Goal: Find specific page/section: Find specific page/section

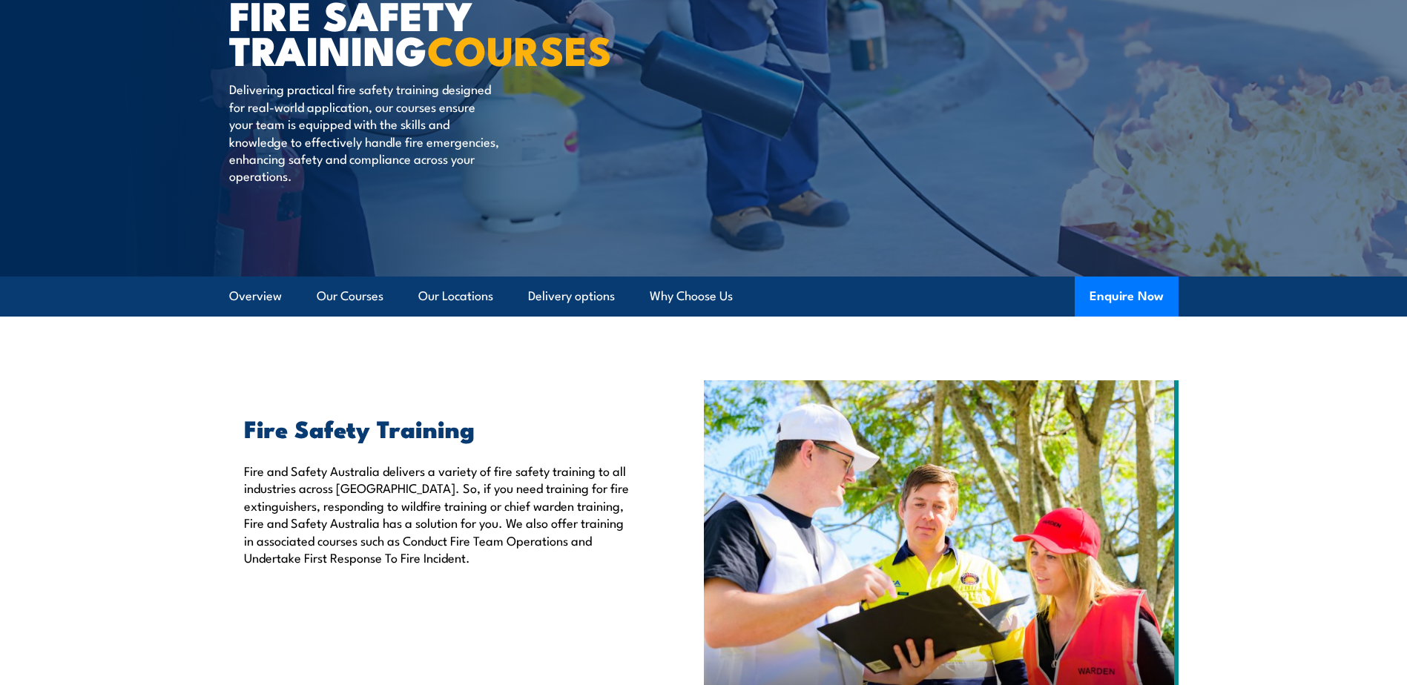
scroll to position [74, 0]
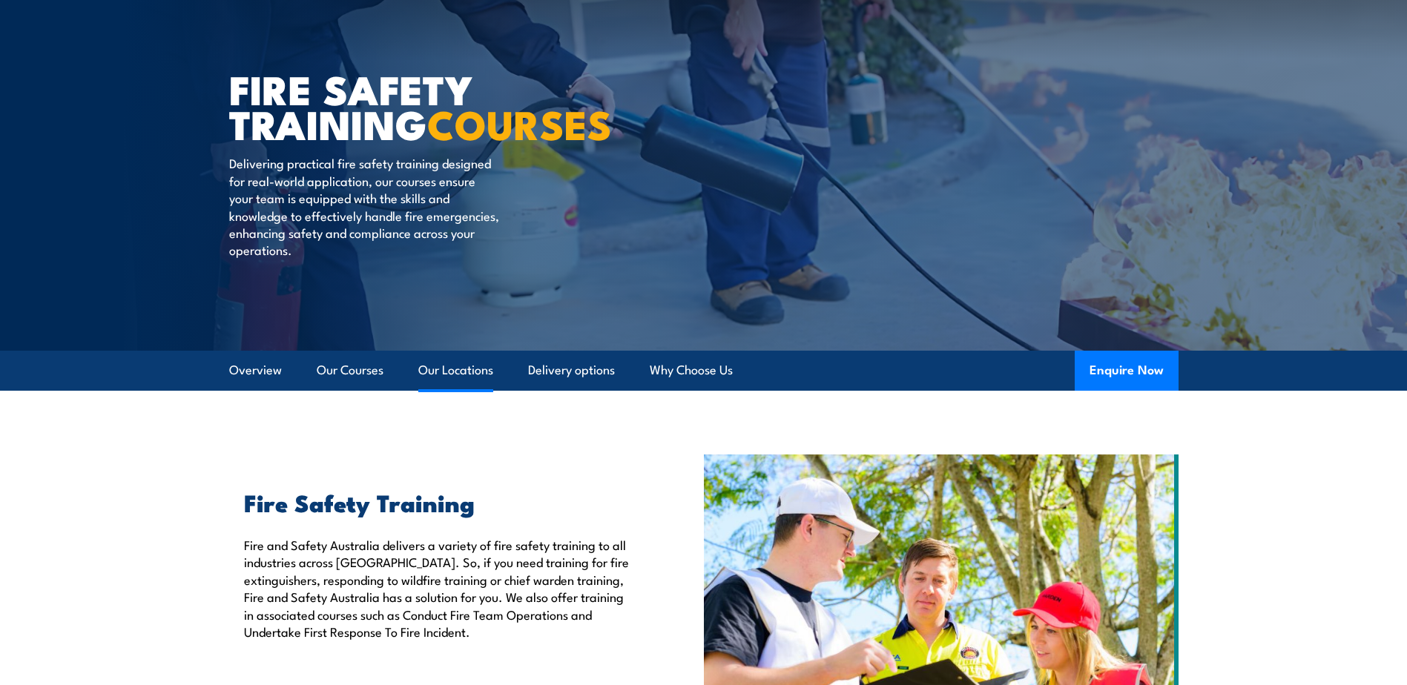
click at [453, 366] on link "Our Locations" at bounding box center [455, 370] width 75 height 39
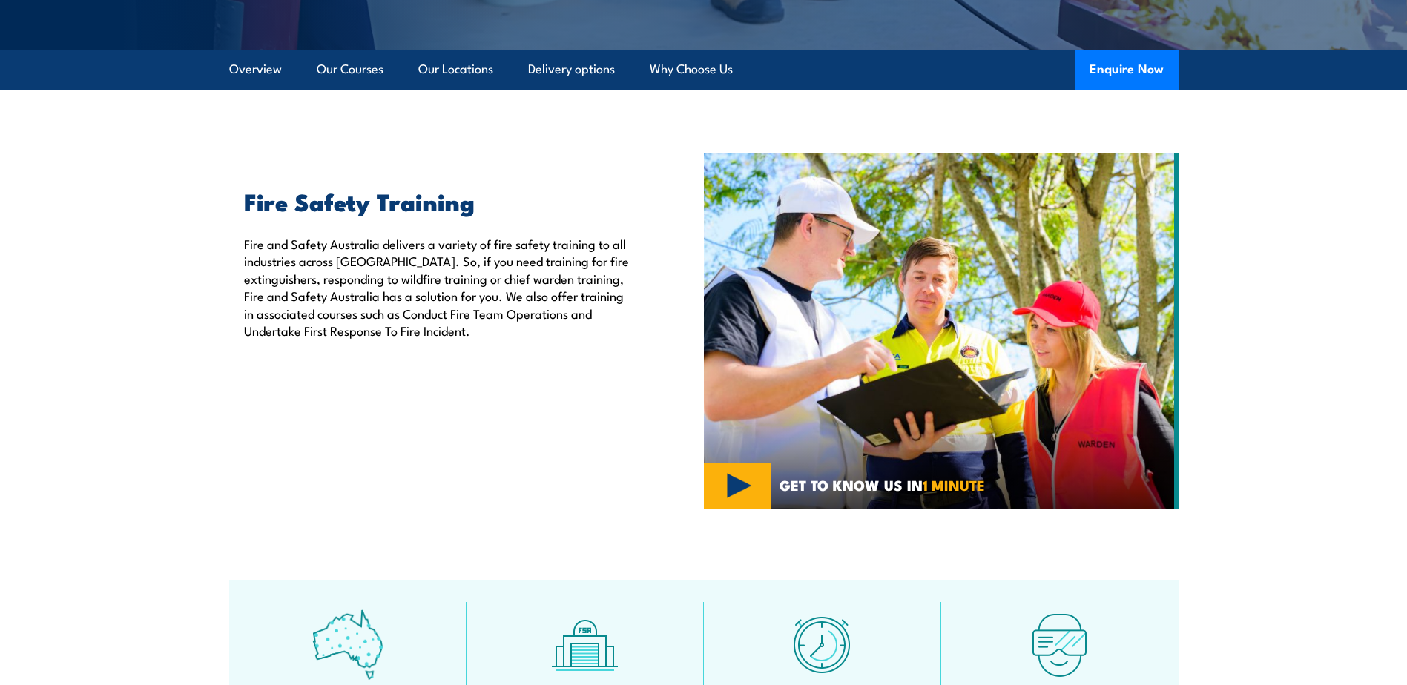
scroll to position [222, 0]
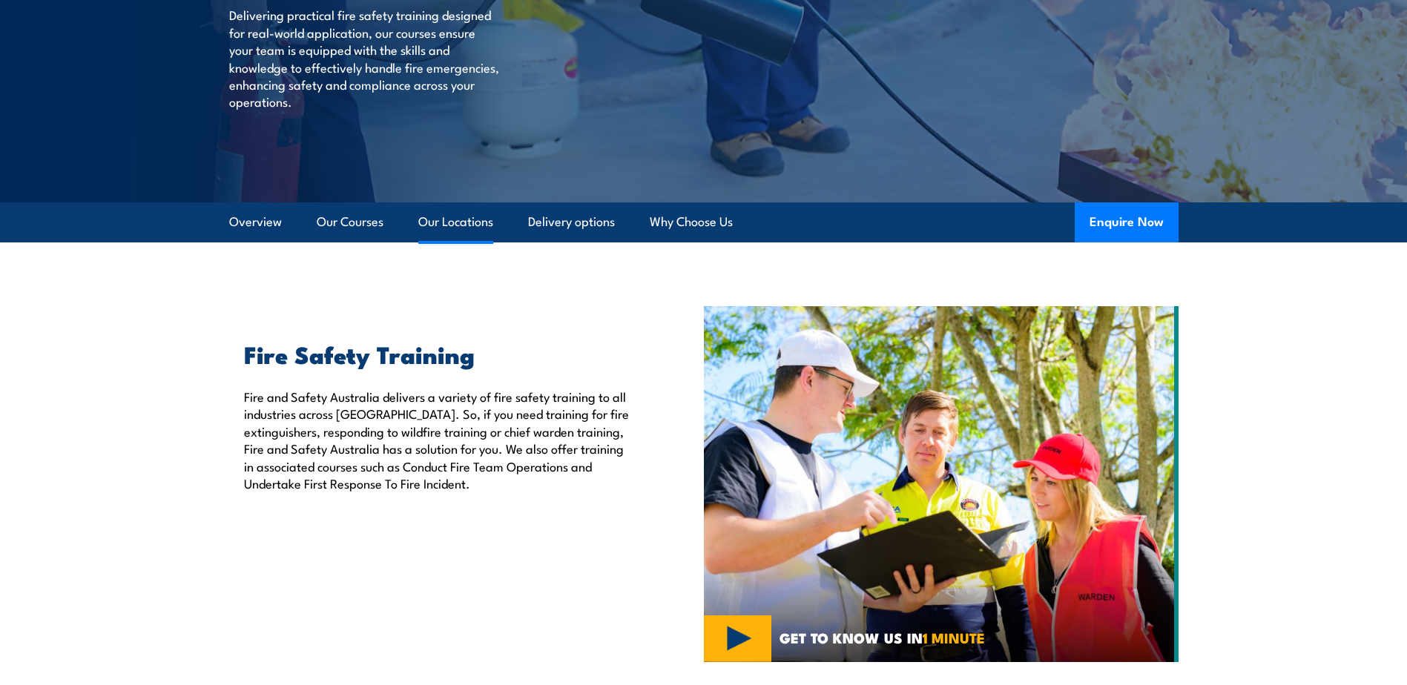
click at [474, 219] on link "Our Locations" at bounding box center [455, 221] width 75 height 39
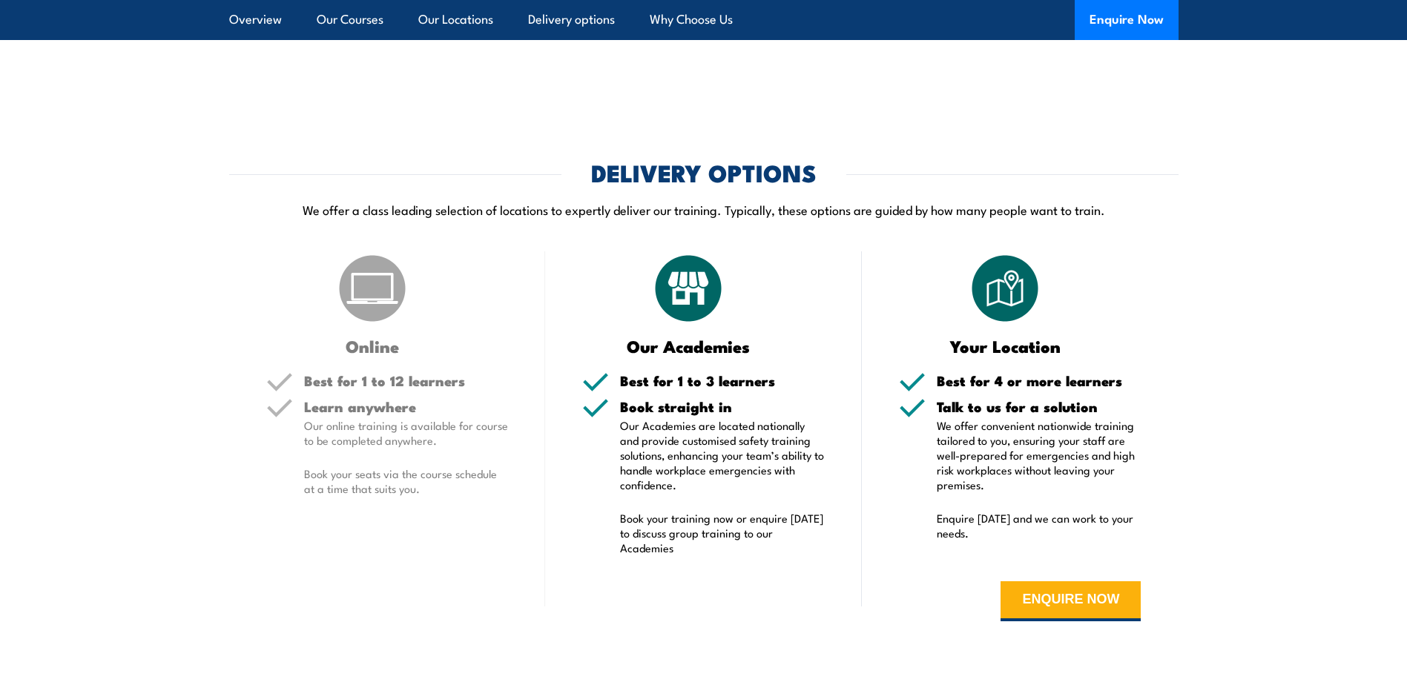
scroll to position [3412, 0]
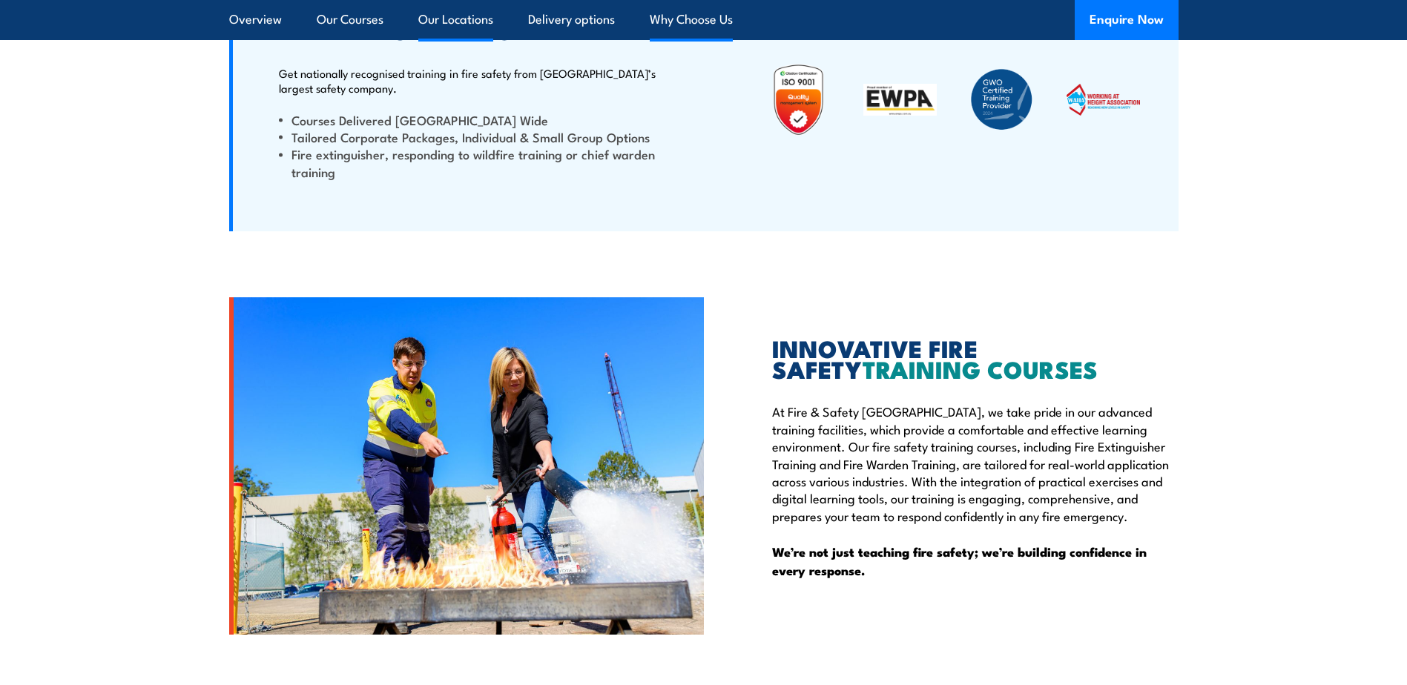
click at [481, 27] on link "Our Locations" at bounding box center [455, 19] width 75 height 39
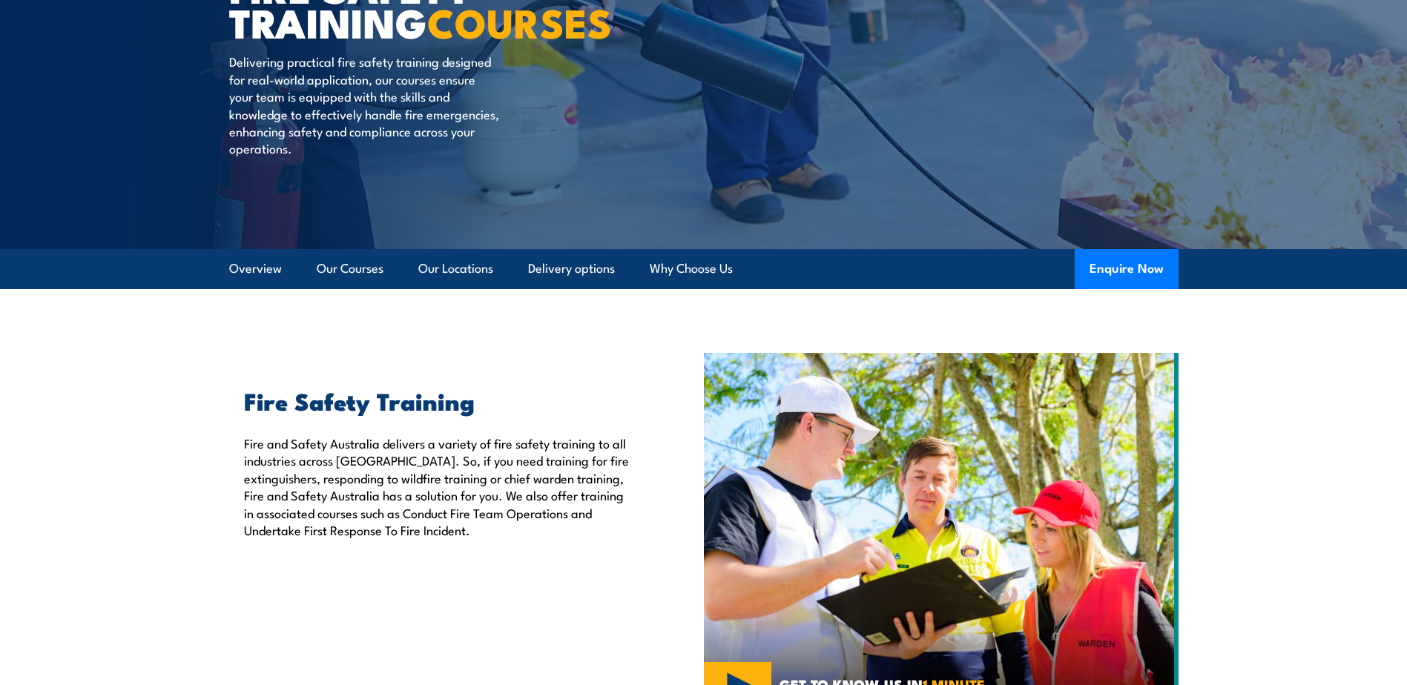
scroll to position [0, 0]
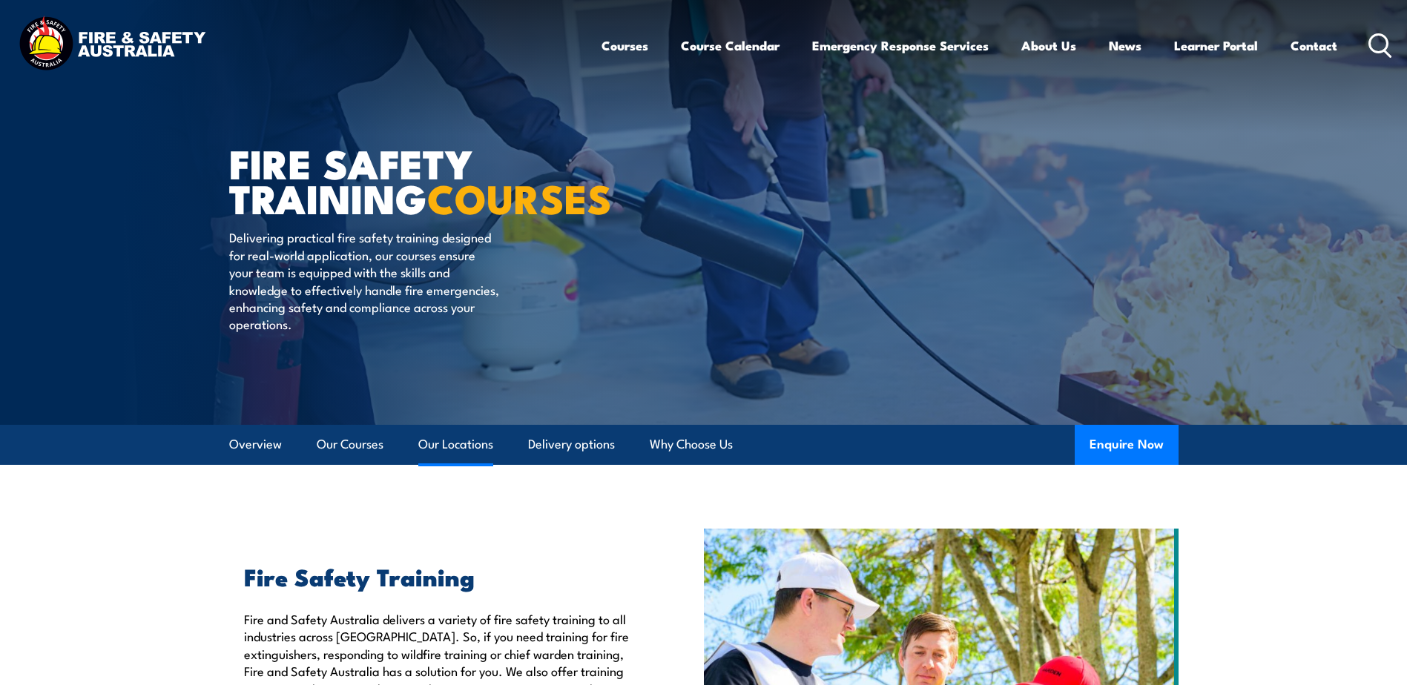
click at [457, 444] on link "Our Locations" at bounding box center [455, 444] width 75 height 39
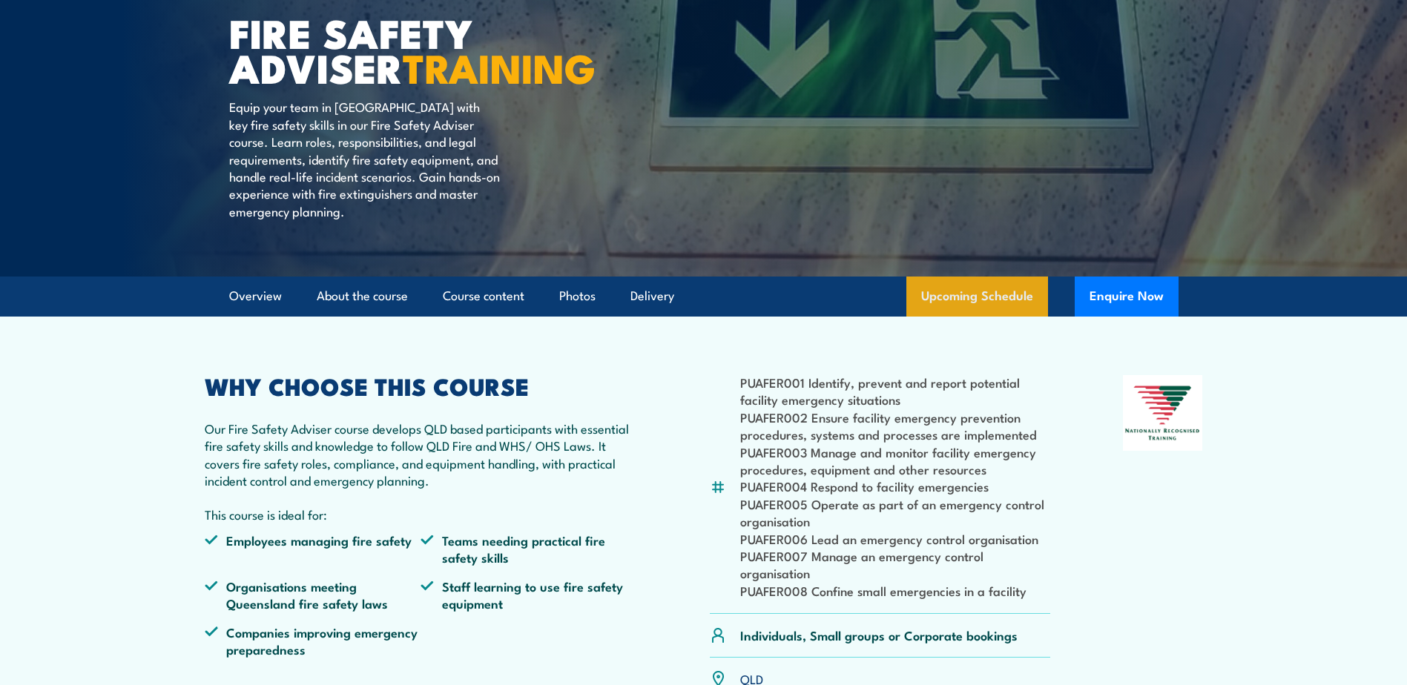
click at [958, 317] on link "Upcoming Schedule" at bounding box center [977, 297] width 142 height 40
